Goal: Navigation & Orientation: Understand site structure

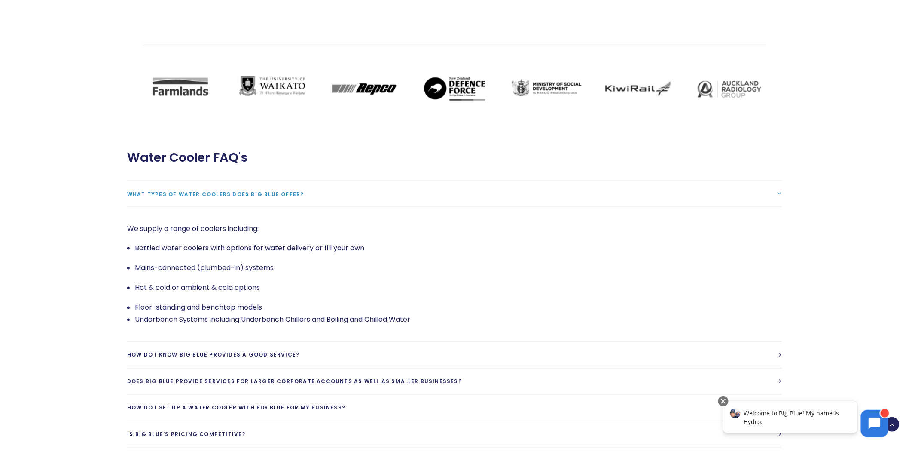
scroll to position [1815, 0]
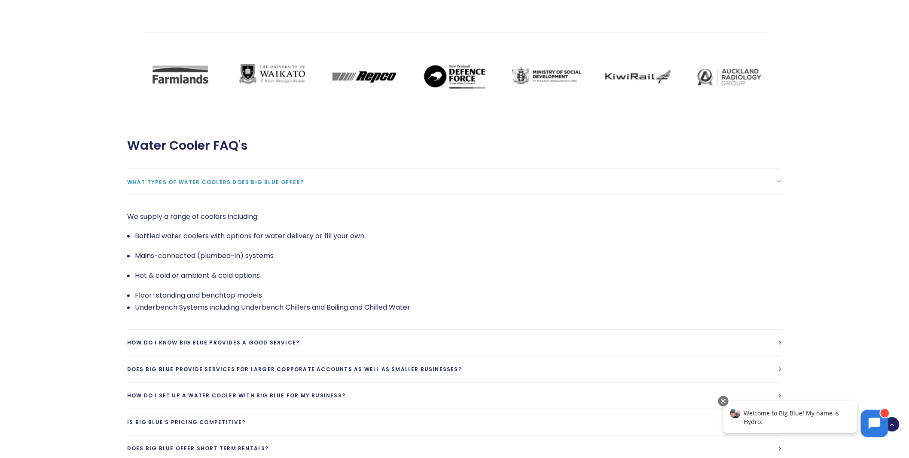
click at [177, 169] on link "What types of water coolers does Big Blue offer?" at bounding box center [454, 182] width 655 height 26
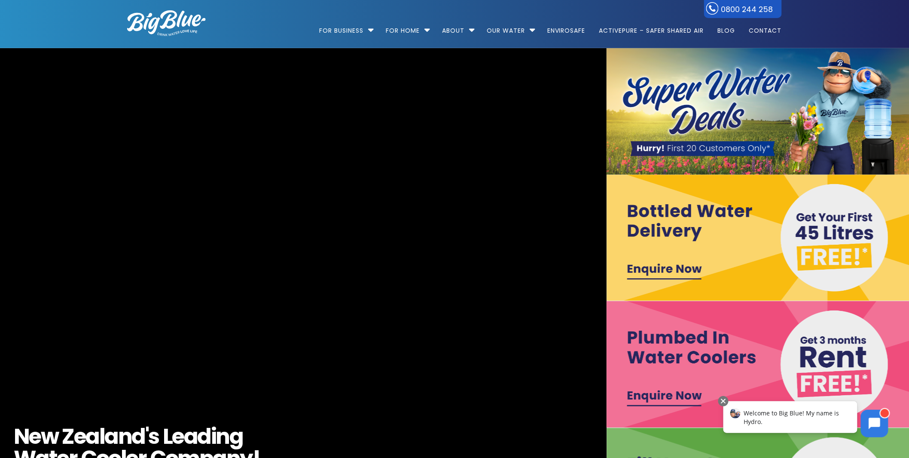
scroll to position [0, 0]
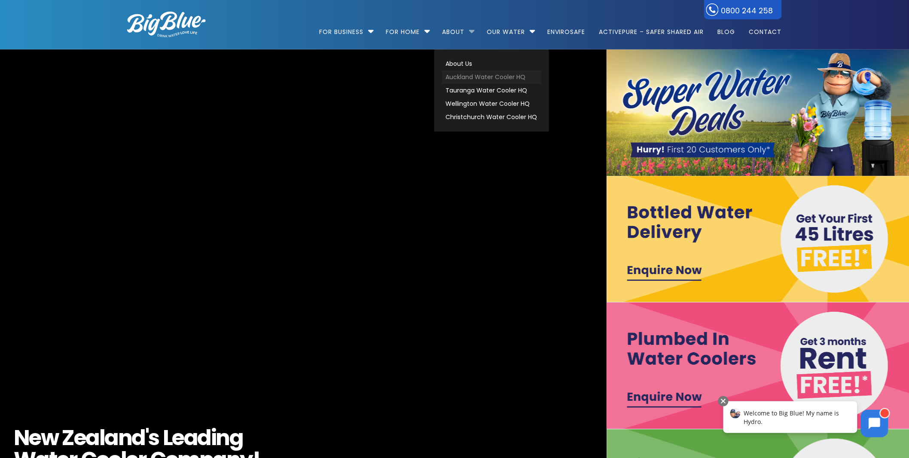
click at [499, 76] on link "Auckland Water Cooler HQ" at bounding box center [491, 76] width 99 height 13
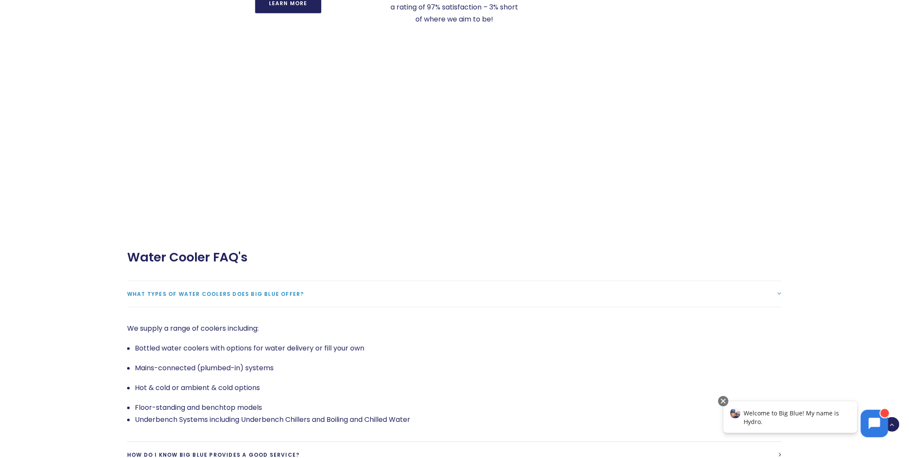
scroll to position [1790, 0]
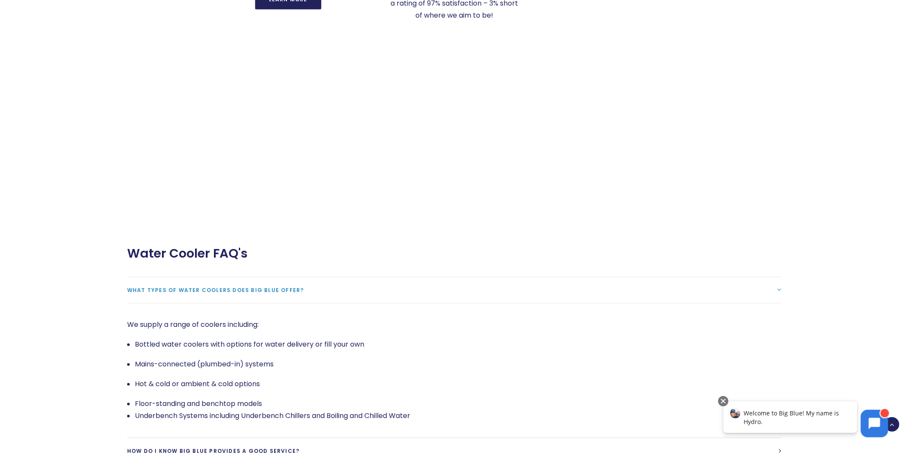
click at [221, 287] on span "What types of water coolers does Big Blue offer?" at bounding box center [215, 290] width 177 height 7
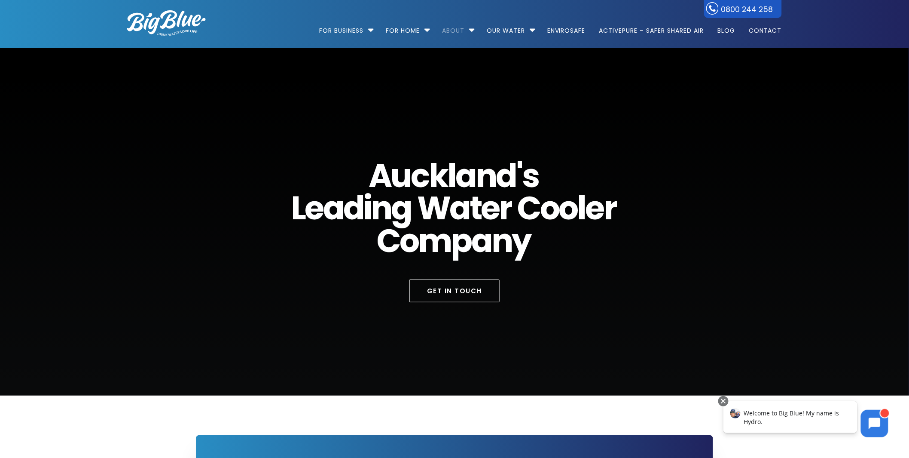
scroll to position [0, 0]
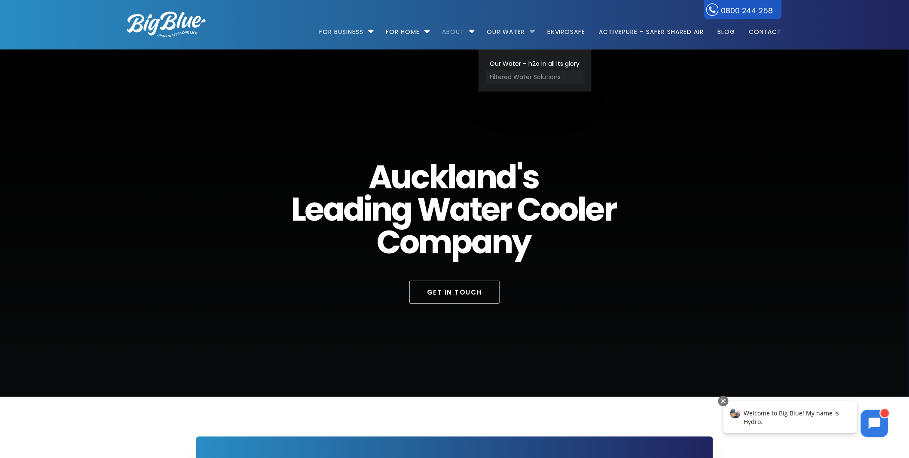
click at [522, 74] on link "Filtered Water Solutions" at bounding box center [536, 76] width 98 height 13
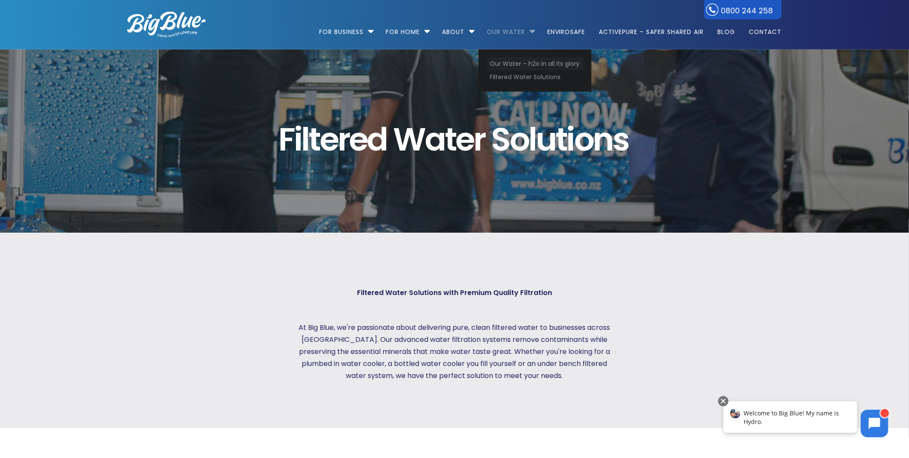
click at [521, 61] on link "Our Water – h2o in all its glory" at bounding box center [536, 63] width 98 height 13
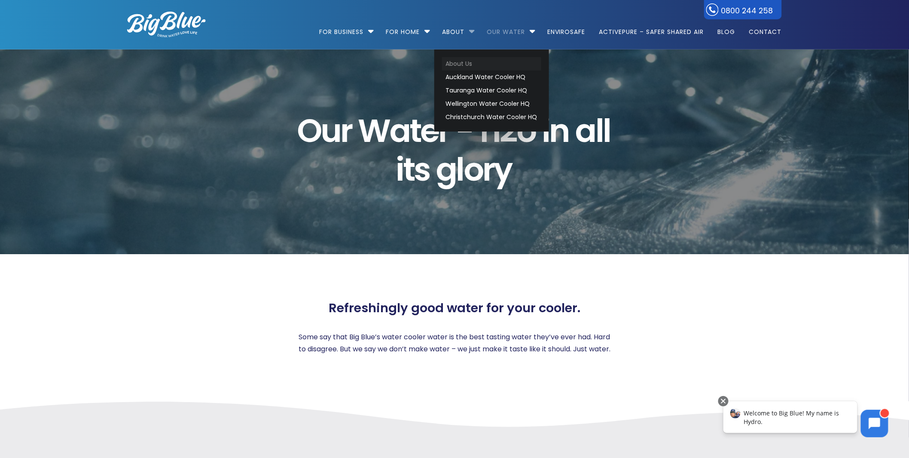
click at [459, 61] on link "About Us" at bounding box center [491, 63] width 99 height 13
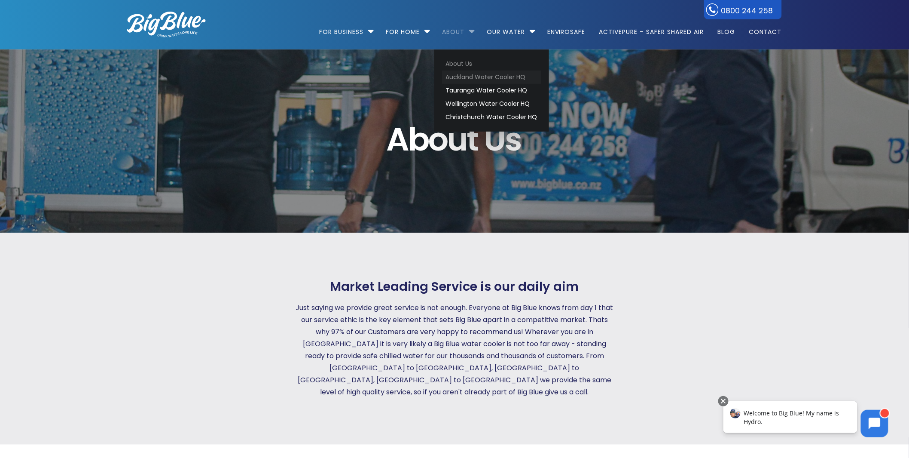
click at [465, 76] on link "Auckland Water Cooler HQ" at bounding box center [491, 76] width 99 height 13
